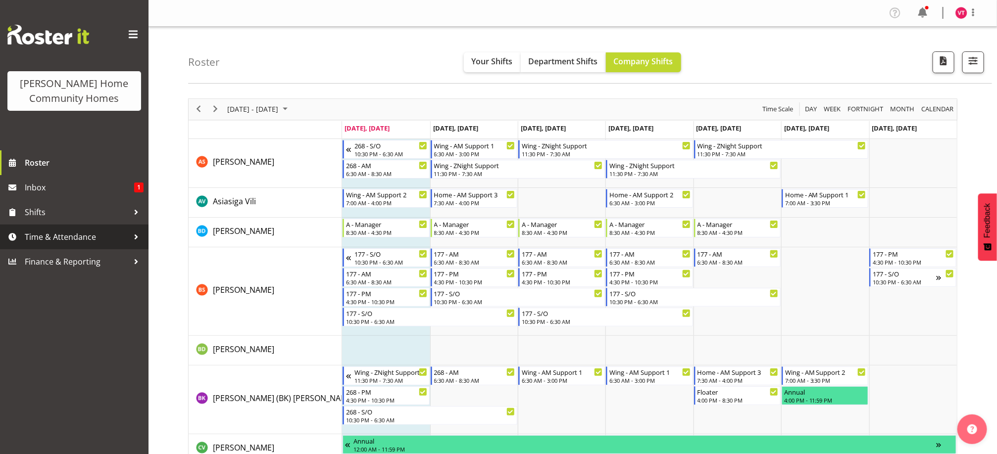
click at [88, 239] on span "Time & Attendance" at bounding box center [77, 237] width 104 height 15
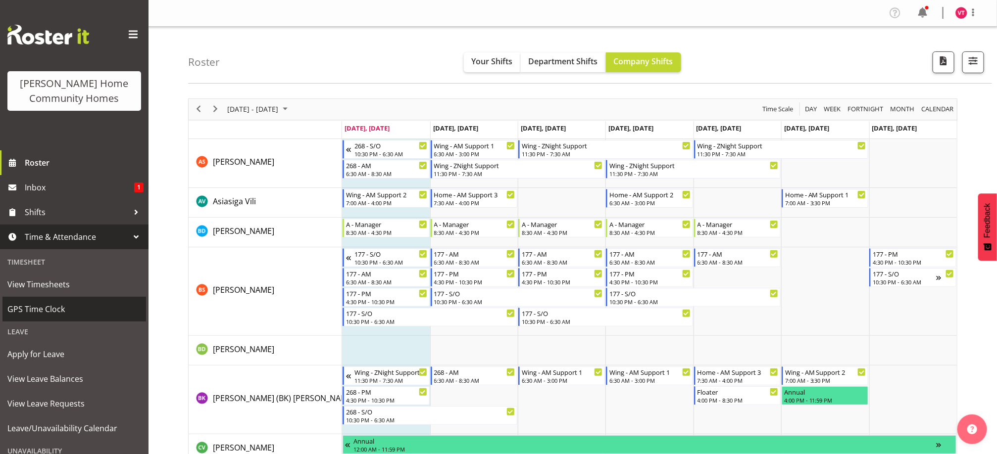
click at [75, 309] on span "GPS Time Clock" at bounding box center [74, 309] width 134 height 15
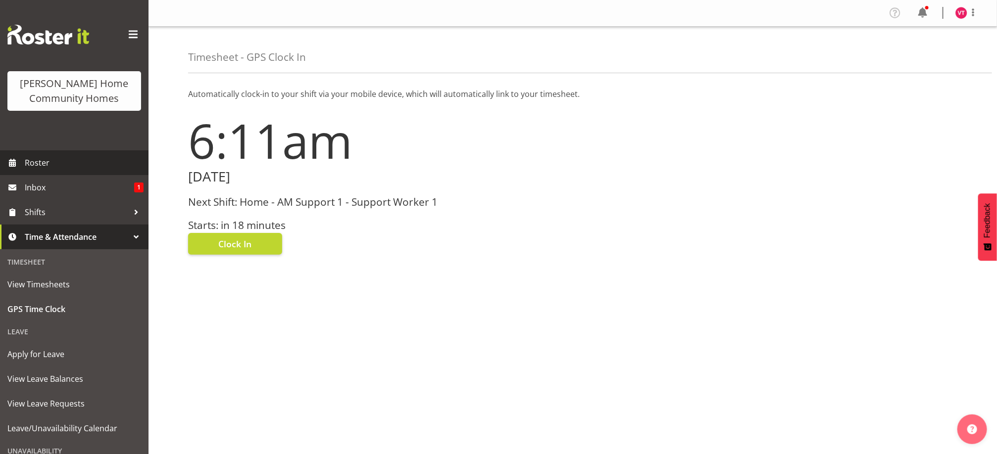
click at [56, 165] on span "Roster" at bounding box center [84, 162] width 119 height 15
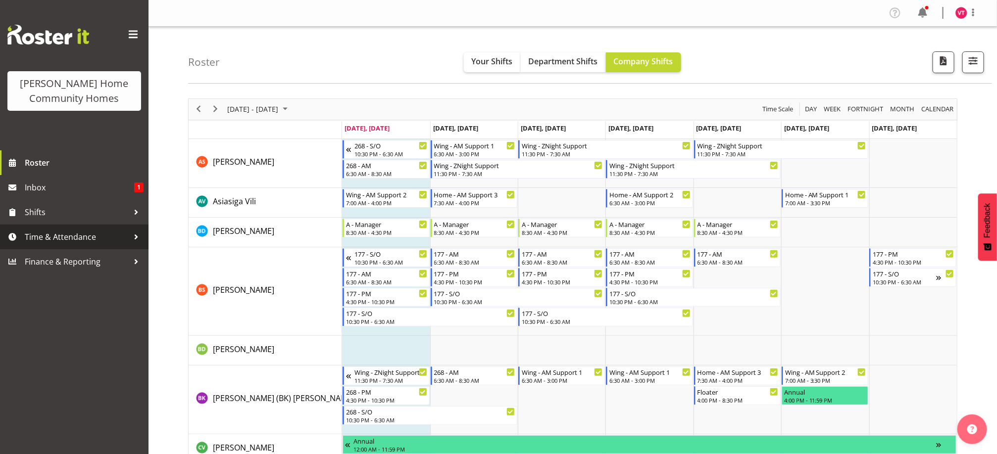
click at [102, 234] on span "Time & Attendance" at bounding box center [77, 237] width 104 height 15
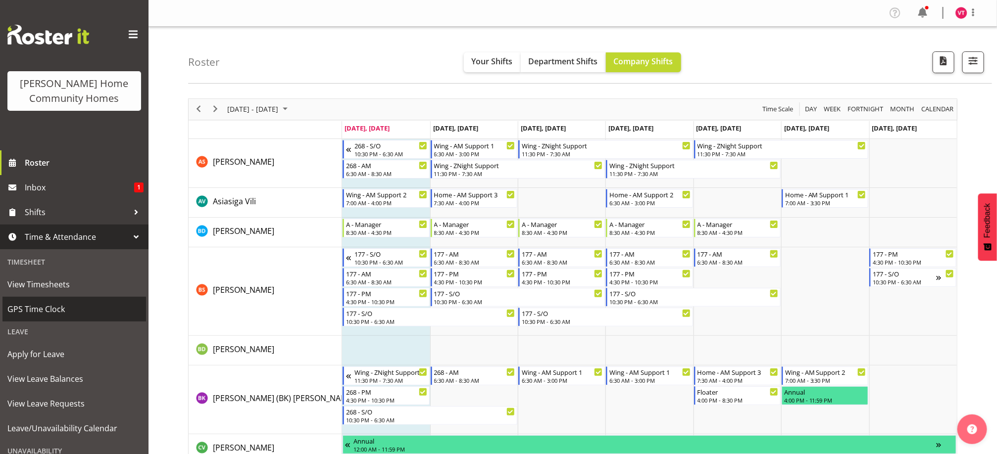
click at [67, 302] on span "GPS Time Clock" at bounding box center [74, 309] width 134 height 15
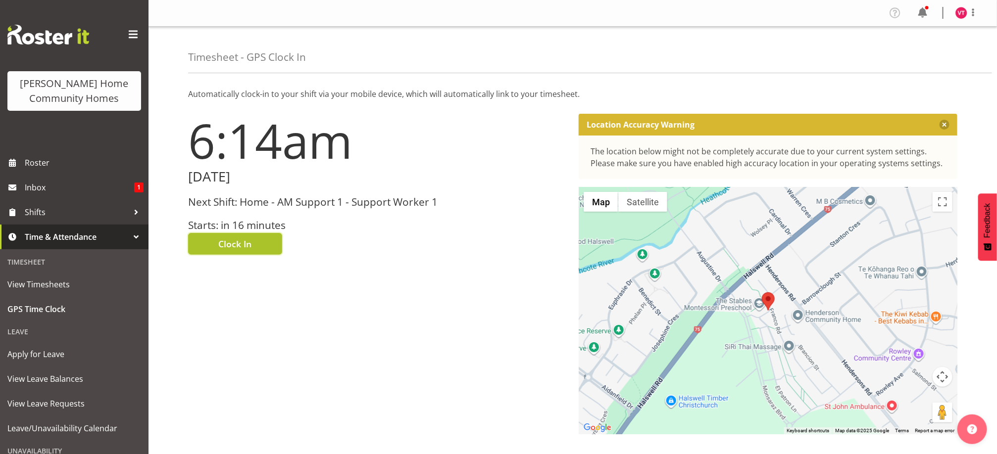
click at [240, 243] on span "Clock In" at bounding box center [235, 244] width 33 height 13
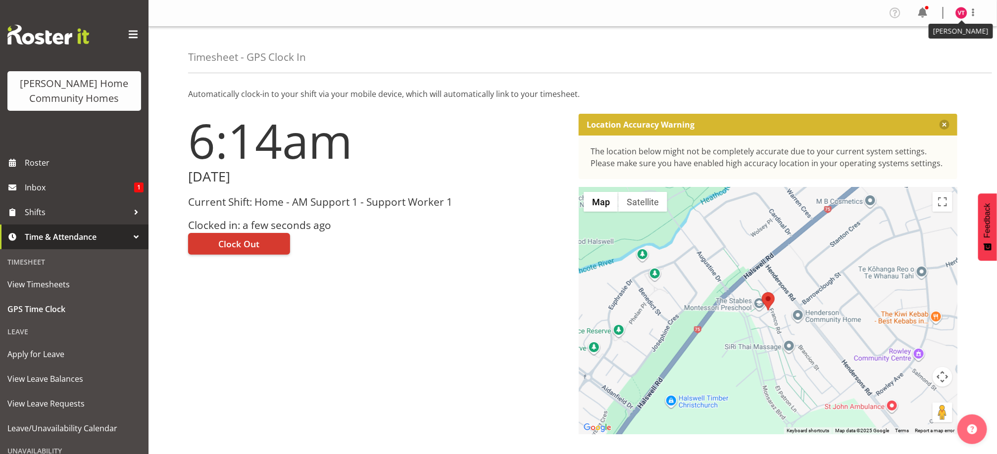
click at [963, 17] on img at bounding box center [961, 13] width 12 height 12
click at [915, 54] on link "Log Out" at bounding box center [931, 52] width 95 height 18
